Goal: Information Seeking & Learning: Learn about a topic

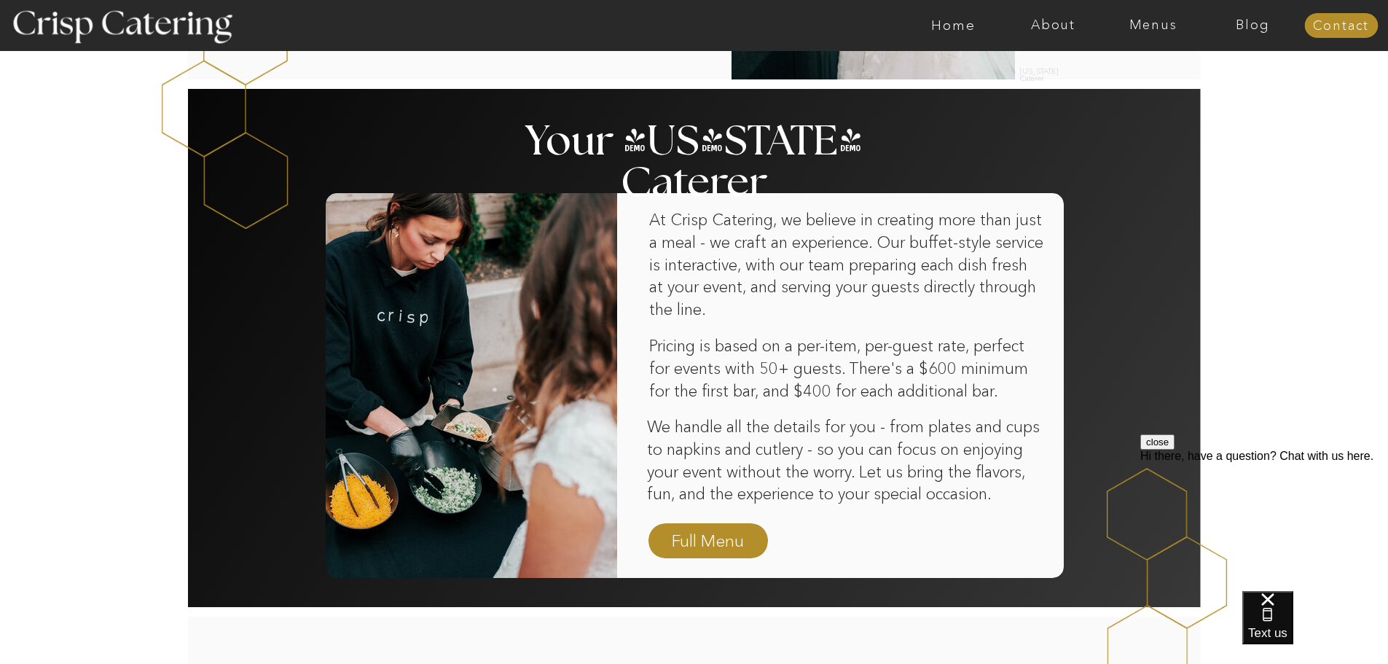
scroll to position [875, 0]
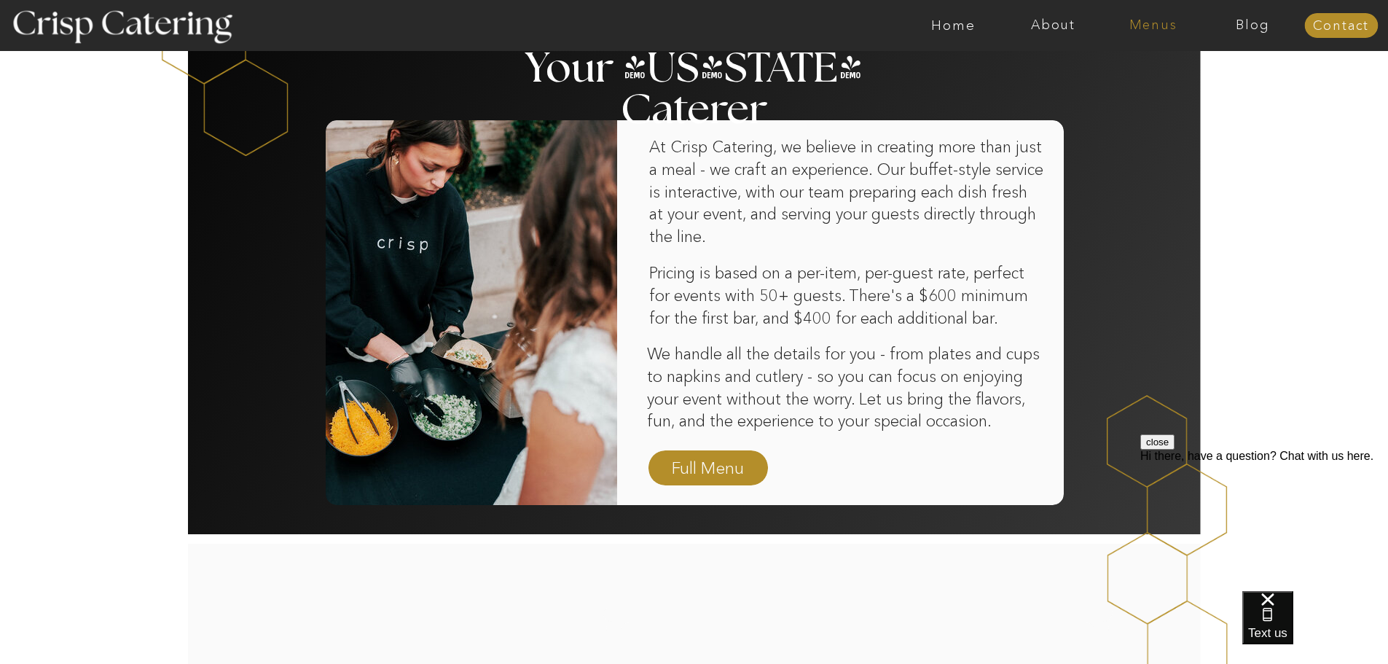
click at [1160, 19] on nav "Menus" at bounding box center [1153, 25] width 100 height 15
click at [1143, 92] on nav "Winter (Sep-Feb)" at bounding box center [1152, 86] width 120 height 14
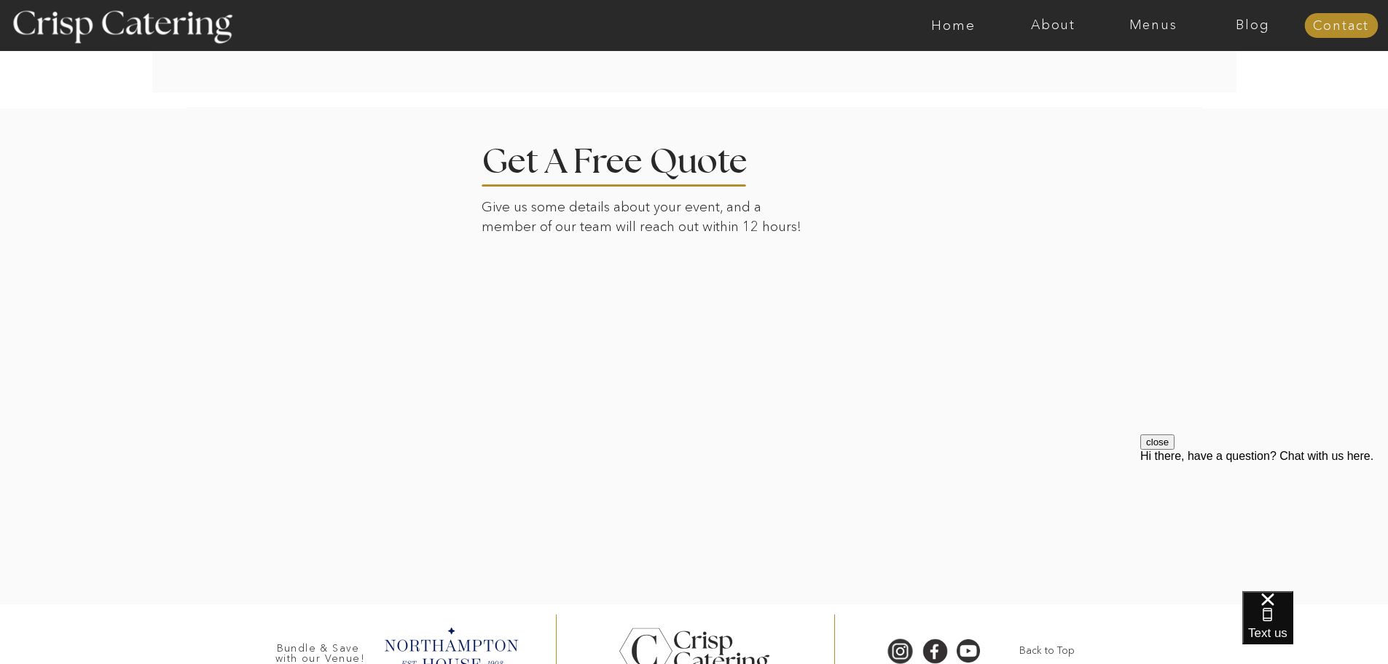
scroll to position [3332, 0]
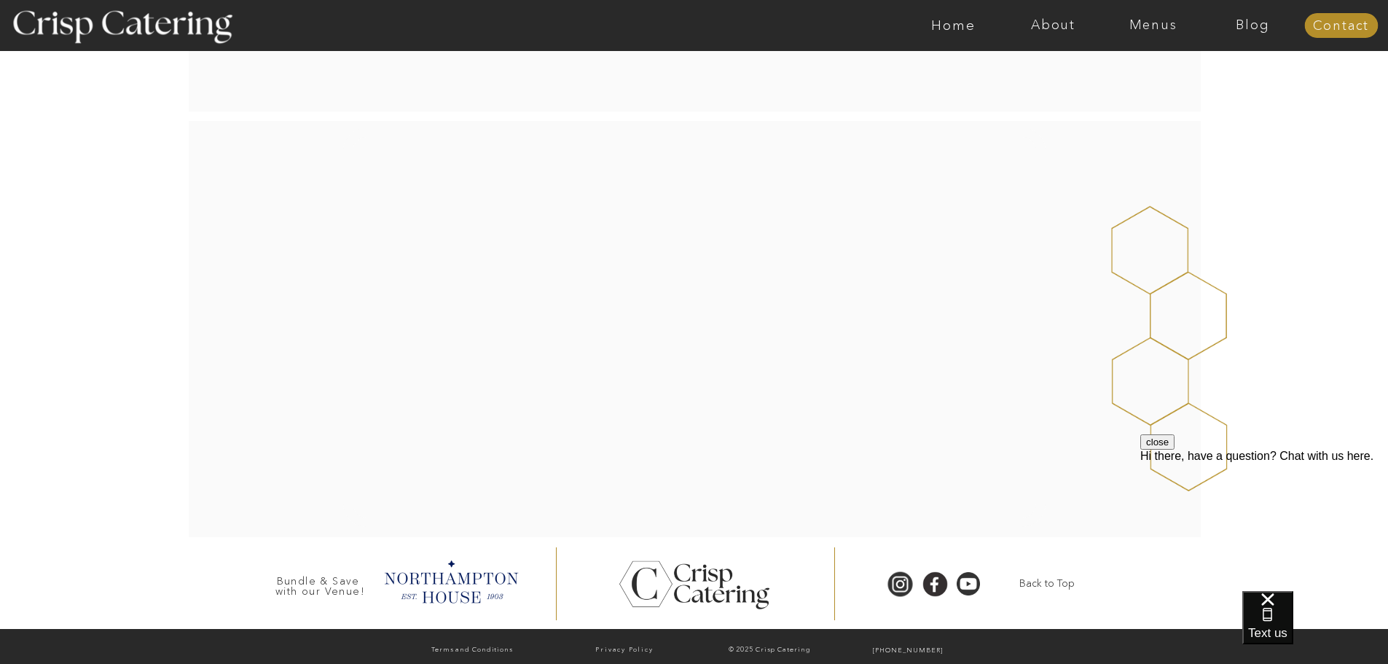
scroll to position [228, 0]
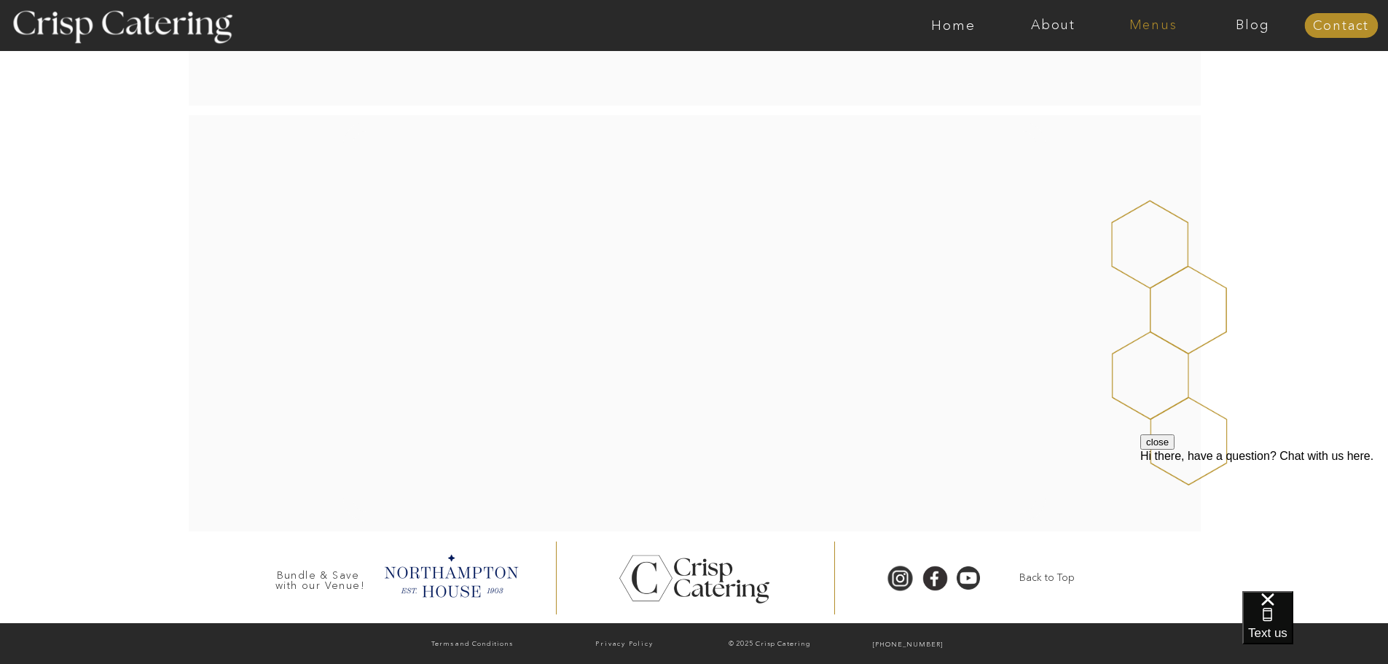
click at [1159, 28] on nav "Menus" at bounding box center [1153, 25] width 100 height 15
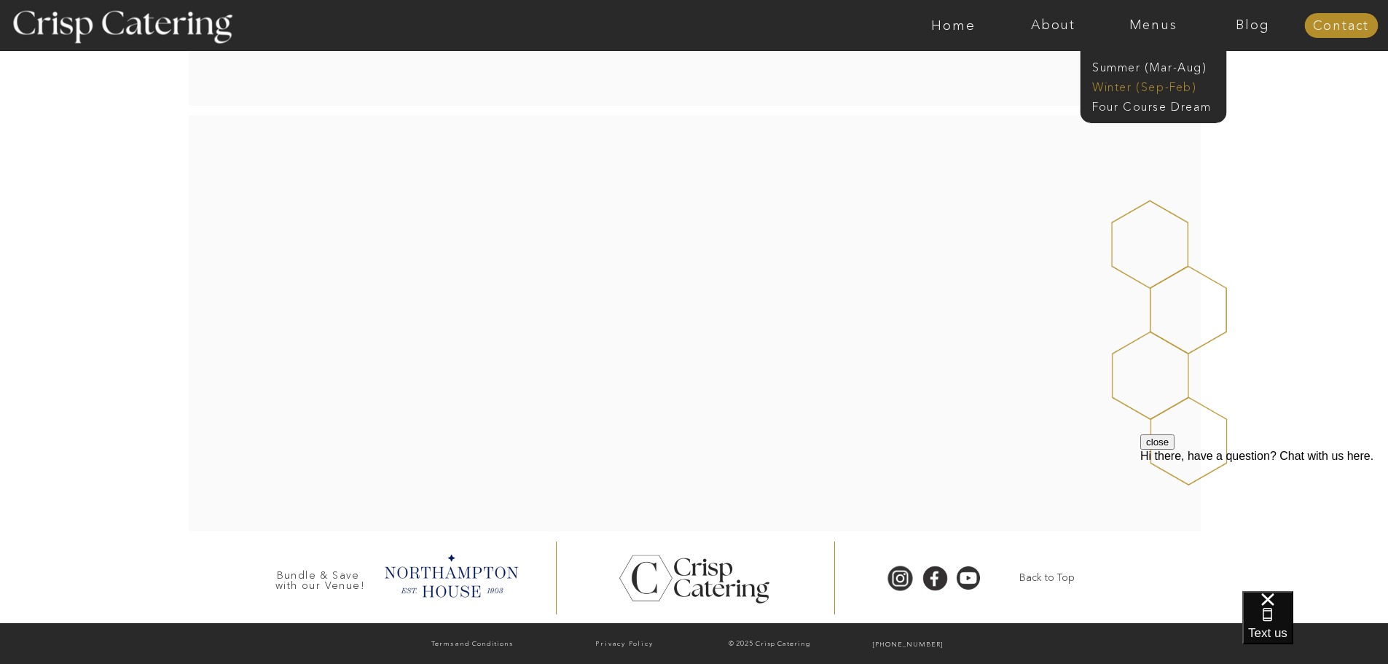
click at [1151, 85] on nav "Winter (Sep-Feb)" at bounding box center [1152, 86] width 120 height 14
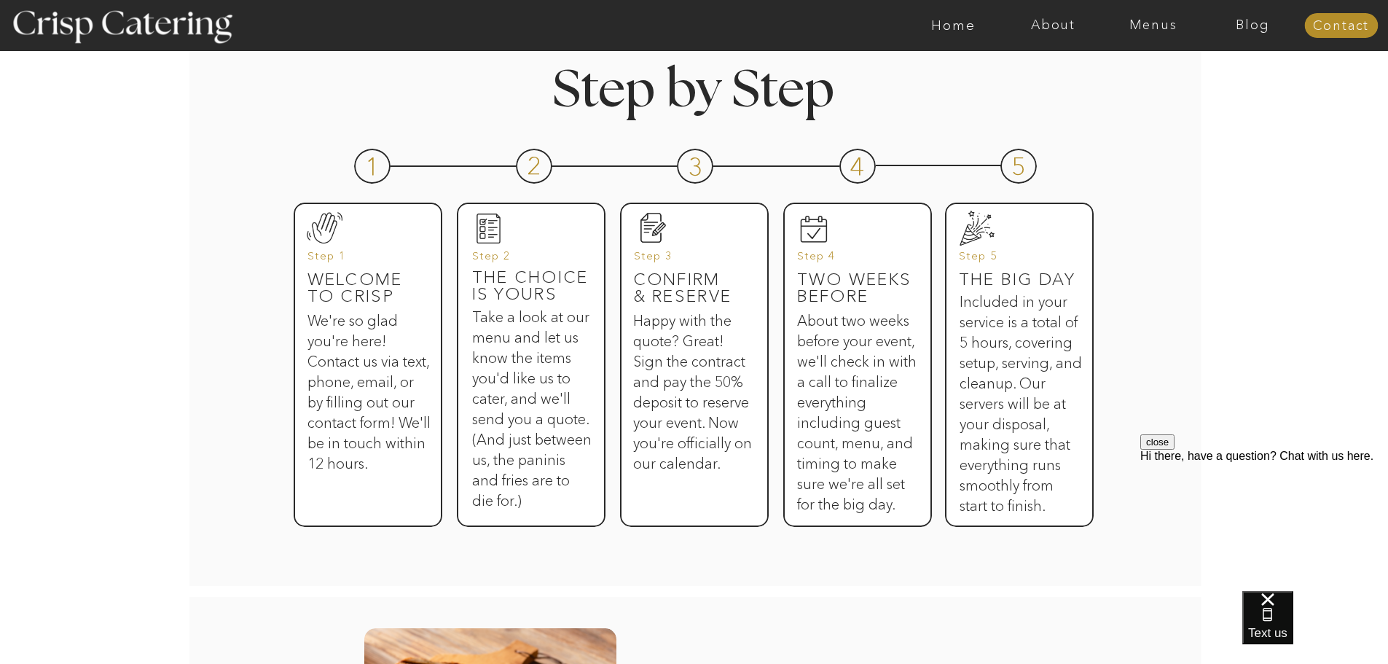
scroll to position [656, 0]
